Goal: Task Accomplishment & Management: Complete application form

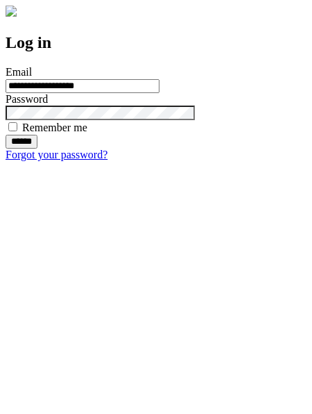
type input "**********"
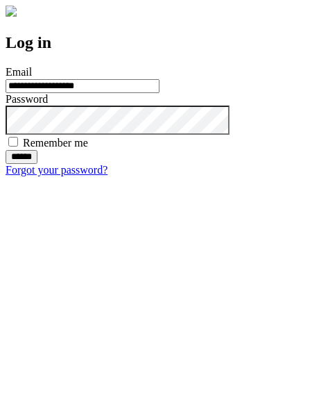
click at [37, 164] on input "******" at bounding box center [22, 157] width 32 height 14
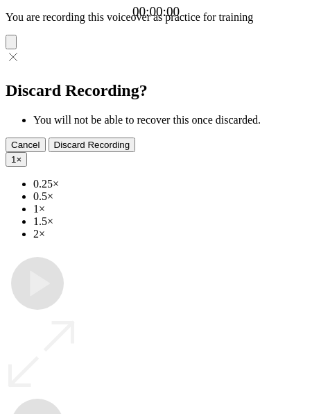
type input "**********"
